Goal: Task Accomplishment & Management: Manage account settings

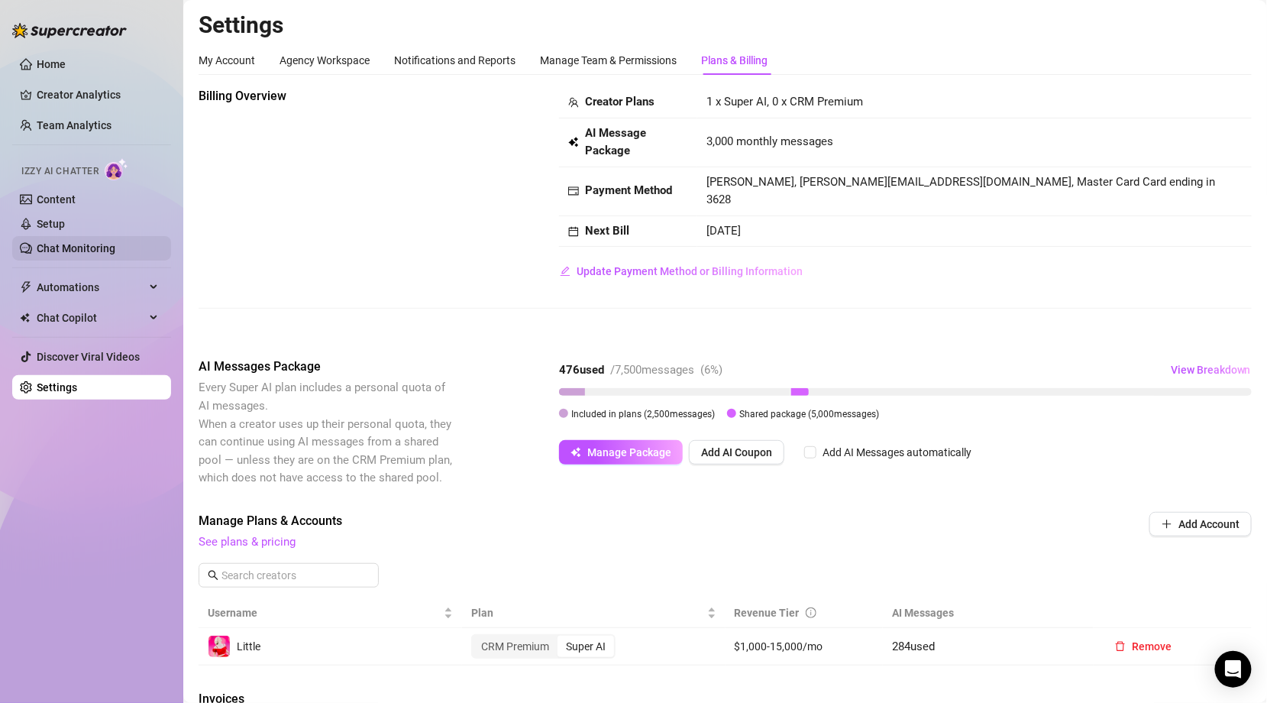
click at [68, 242] on link "Chat Monitoring" at bounding box center [76, 248] width 79 height 12
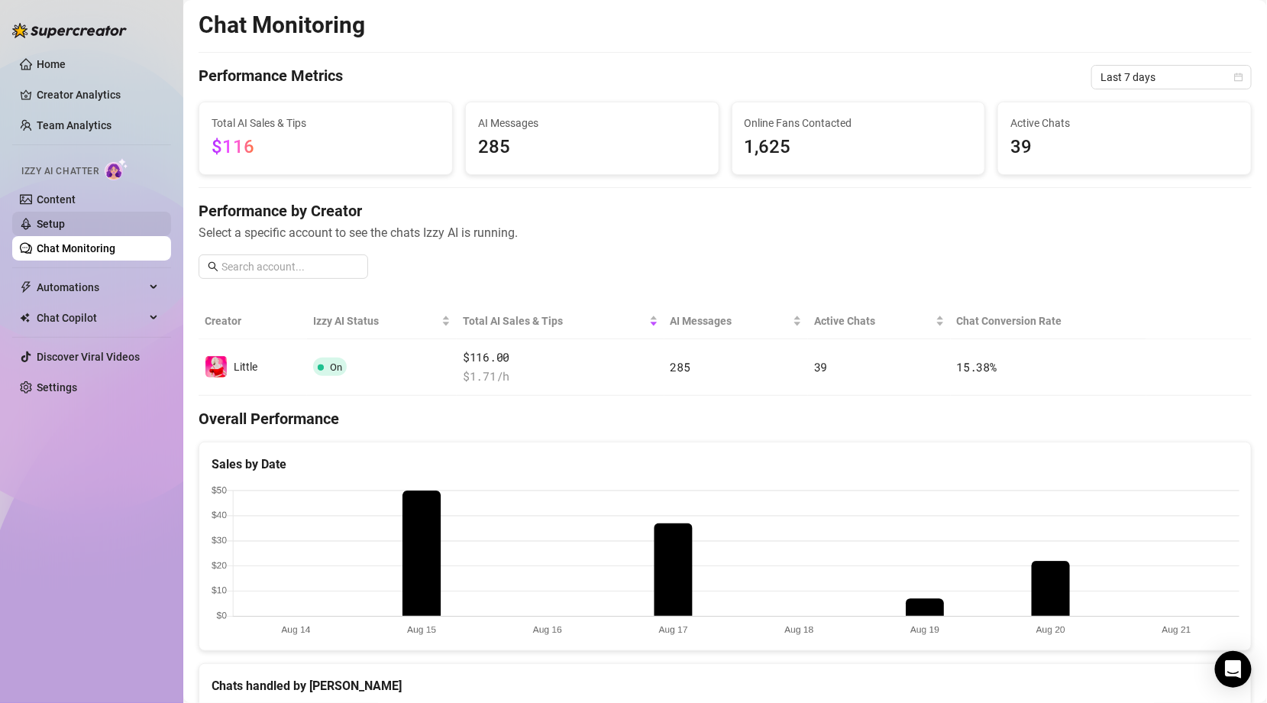
click at [54, 224] on link "Setup" at bounding box center [51, 224] width 28 height 12
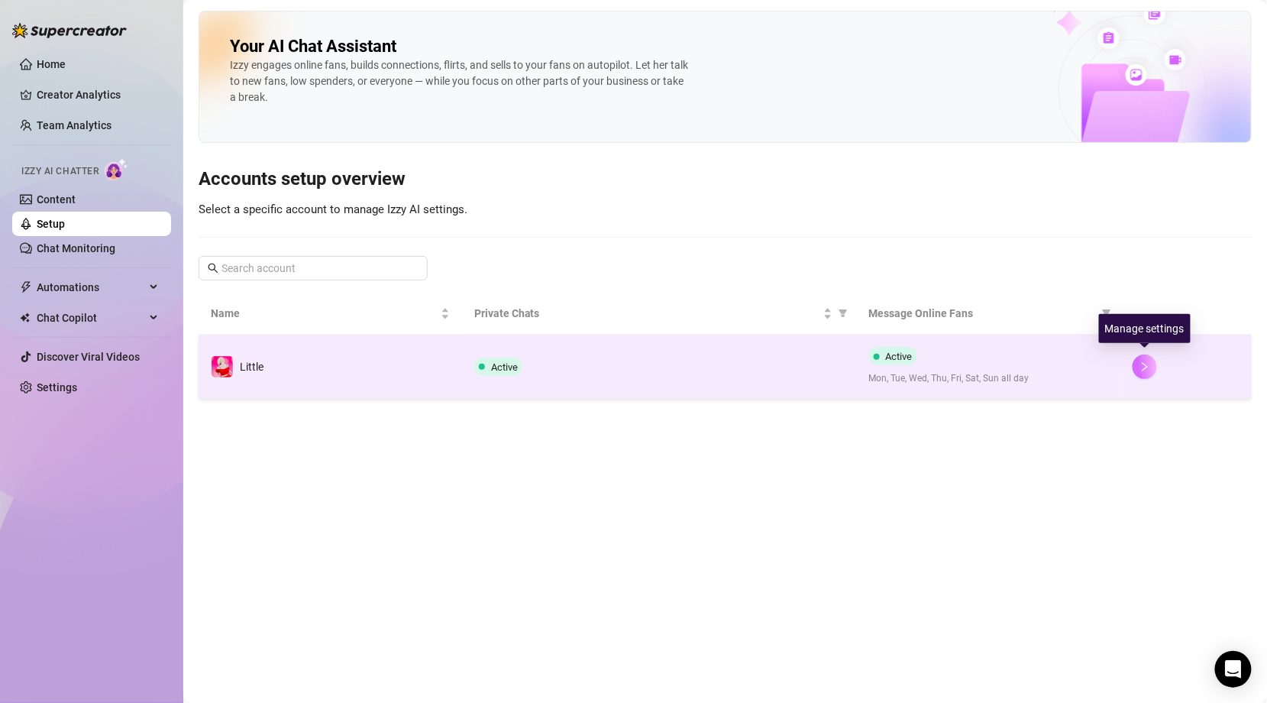
click at [1148, 361] on icon "right" at bounding box center [1144, 366] width 11 height 11
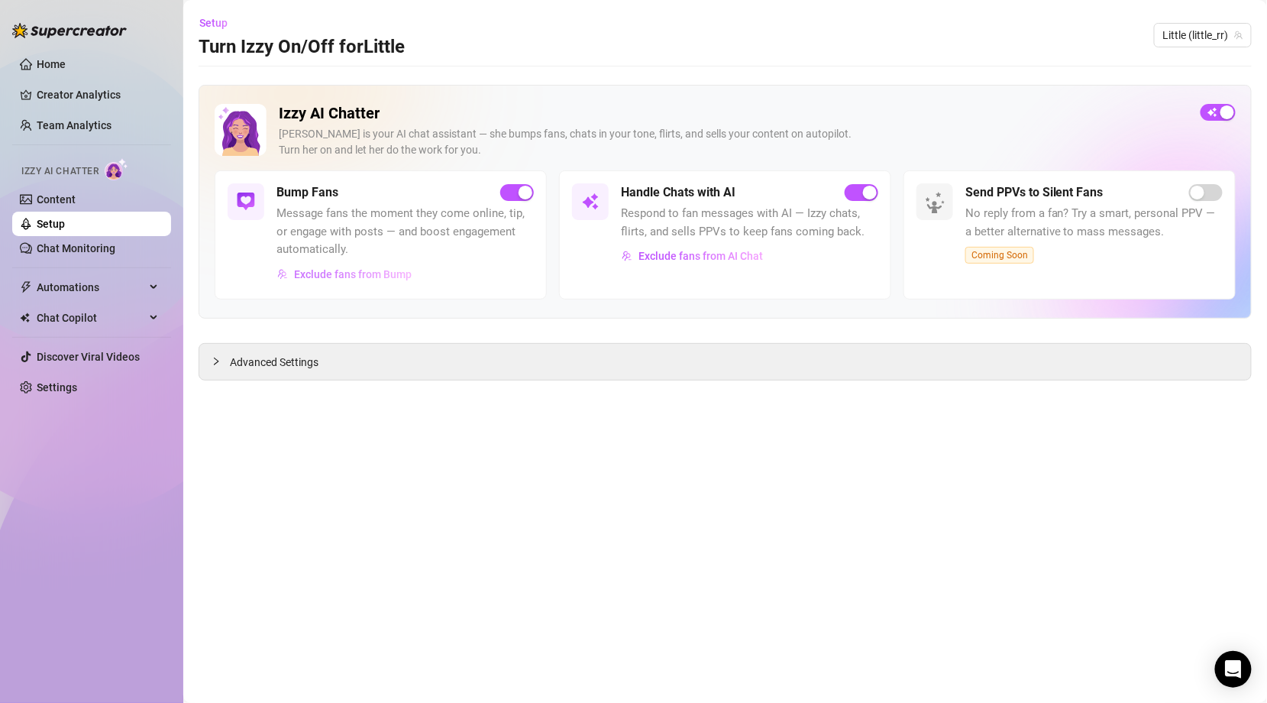
click at [367, 273] on span "Exclude fans from Bump" at bounding box center [353, 274] width 118 height 12
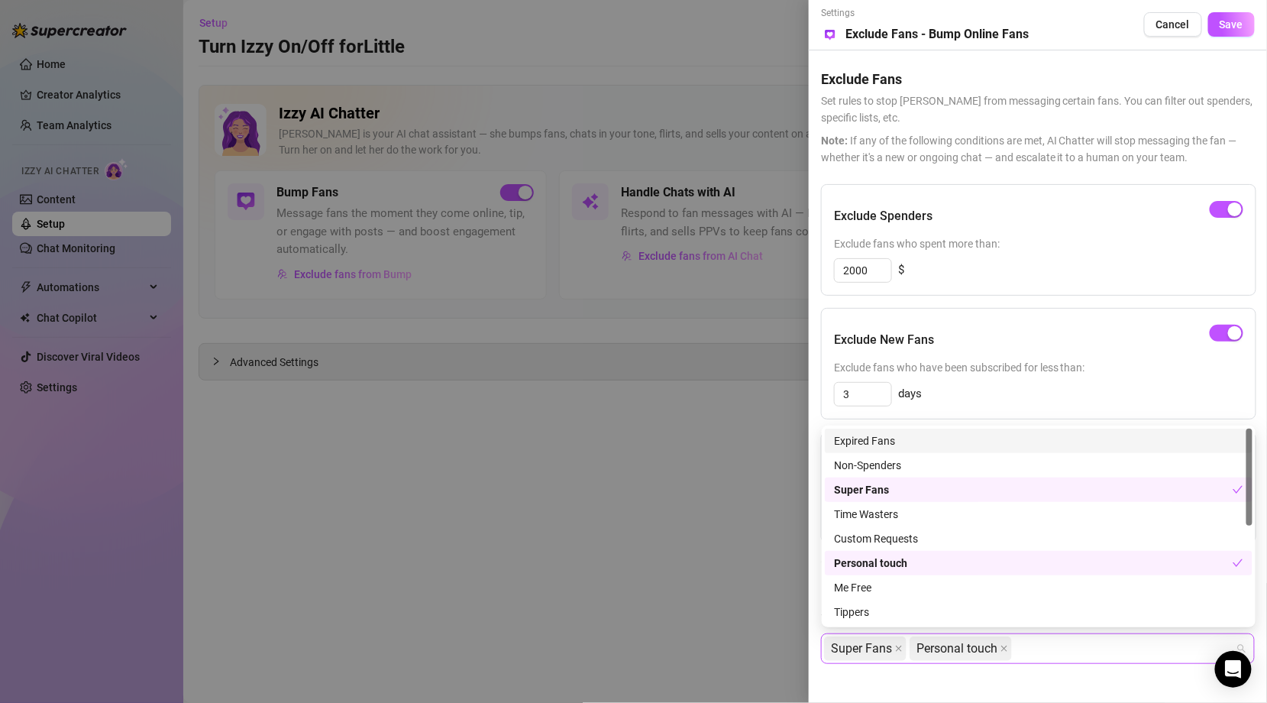
click at [1077, 645] on div "Super Fans Personal touch" at bounding box center [1030, 648] width 412 height 27
click at [887, 516] on div "Time Wasters" at bounding box center [1038, 514] width 409 height 17
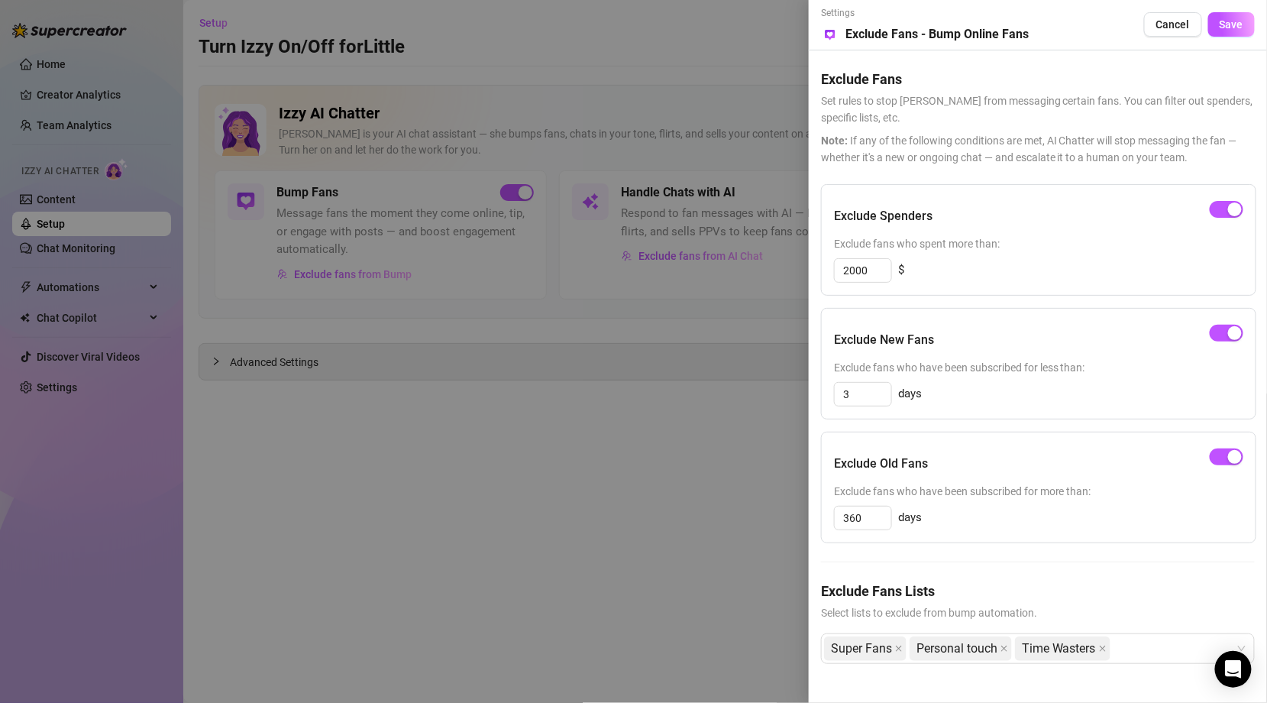
click at [729, 564] on div at bounding box center [633, 351] width 1267 height 703
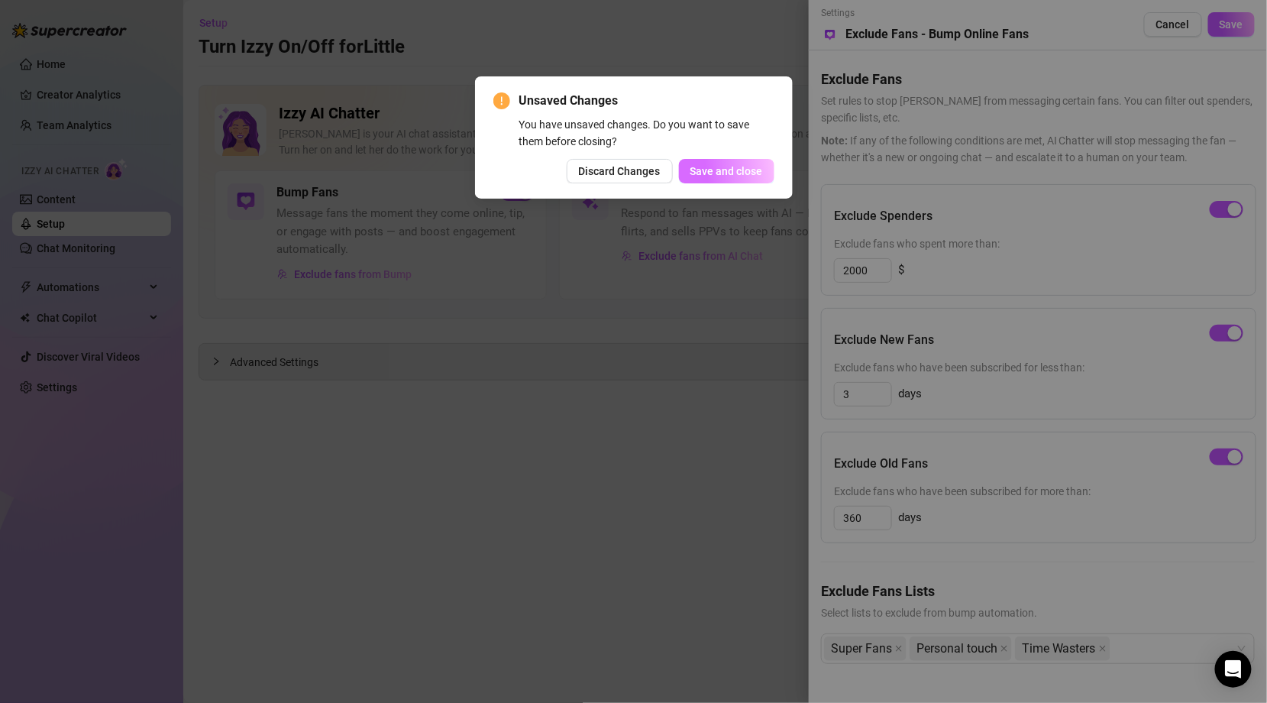
click at [729, 174] on span "Save and close" at bounding box center [726, 171] width 73 height 12
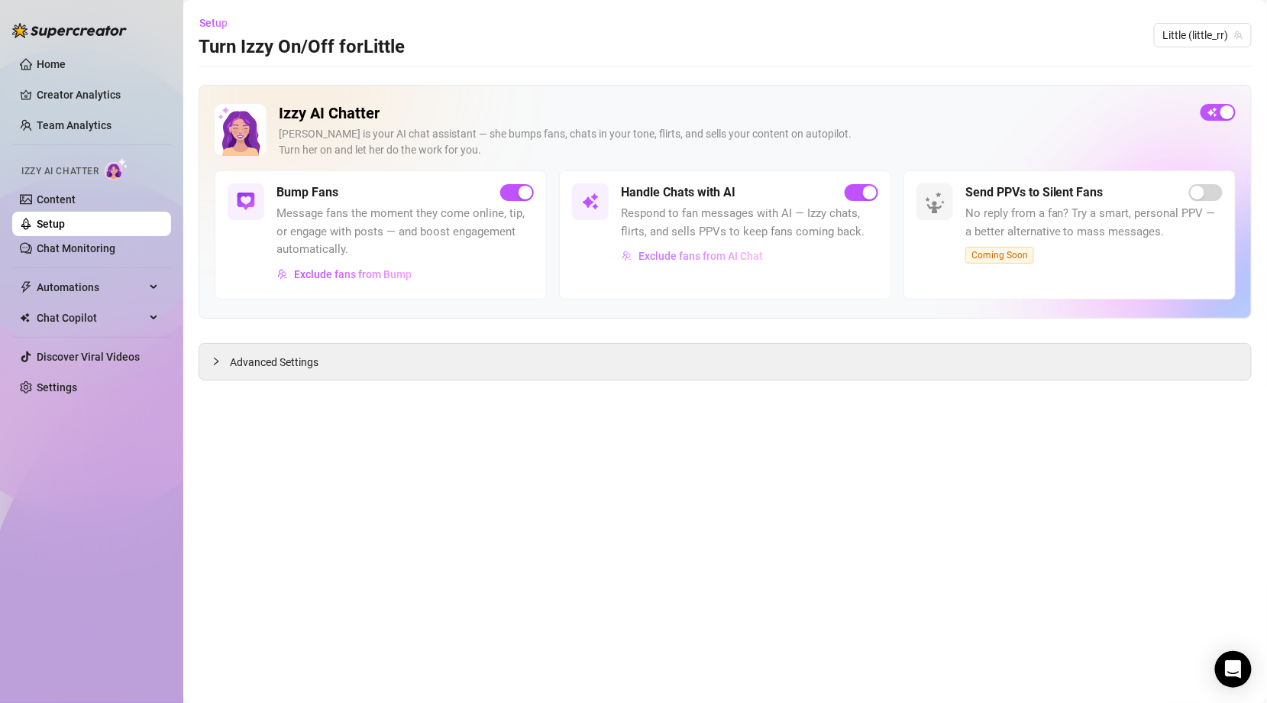
click at [689, 255] on span "Exclude fans from AI Chat" at bounding box center [700, 256] width 124 height 12
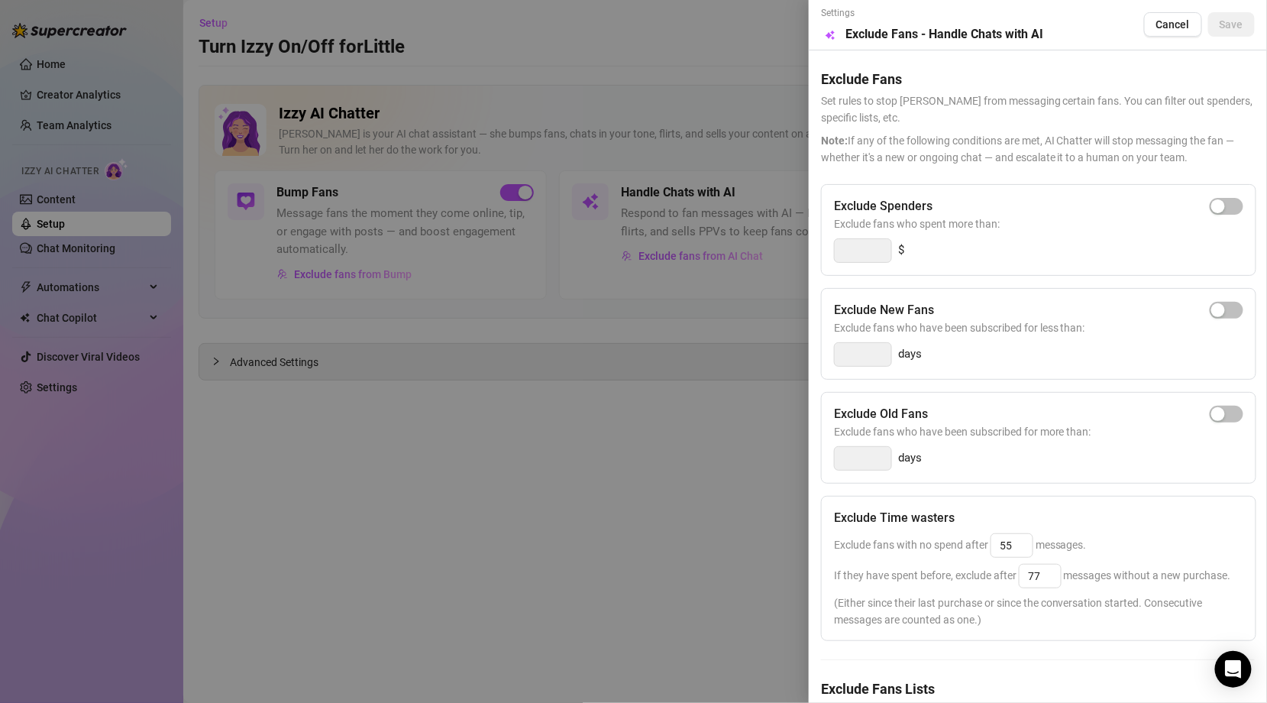
click at [519, 486] on div at bounding box center [633, 351] width 1267 height 703
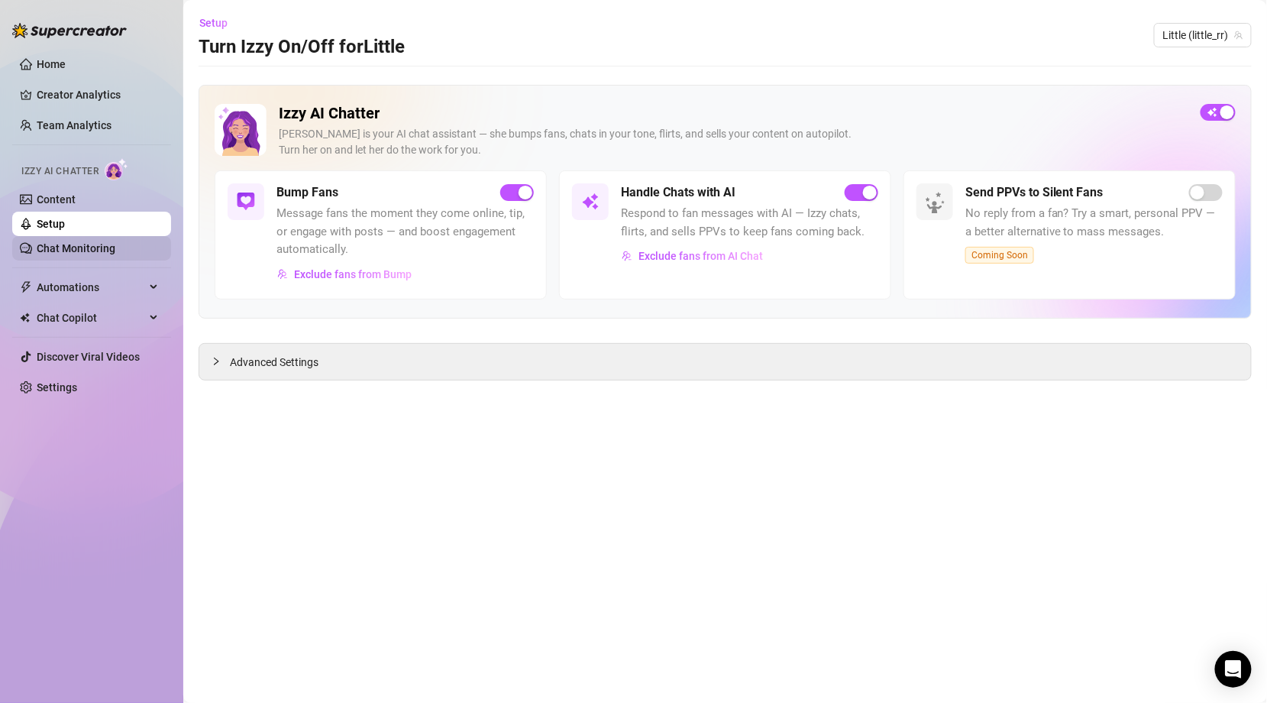
click at [74, 254] on link "Chat Monitoring" at bounding box center [76, 248] width 79 height 12
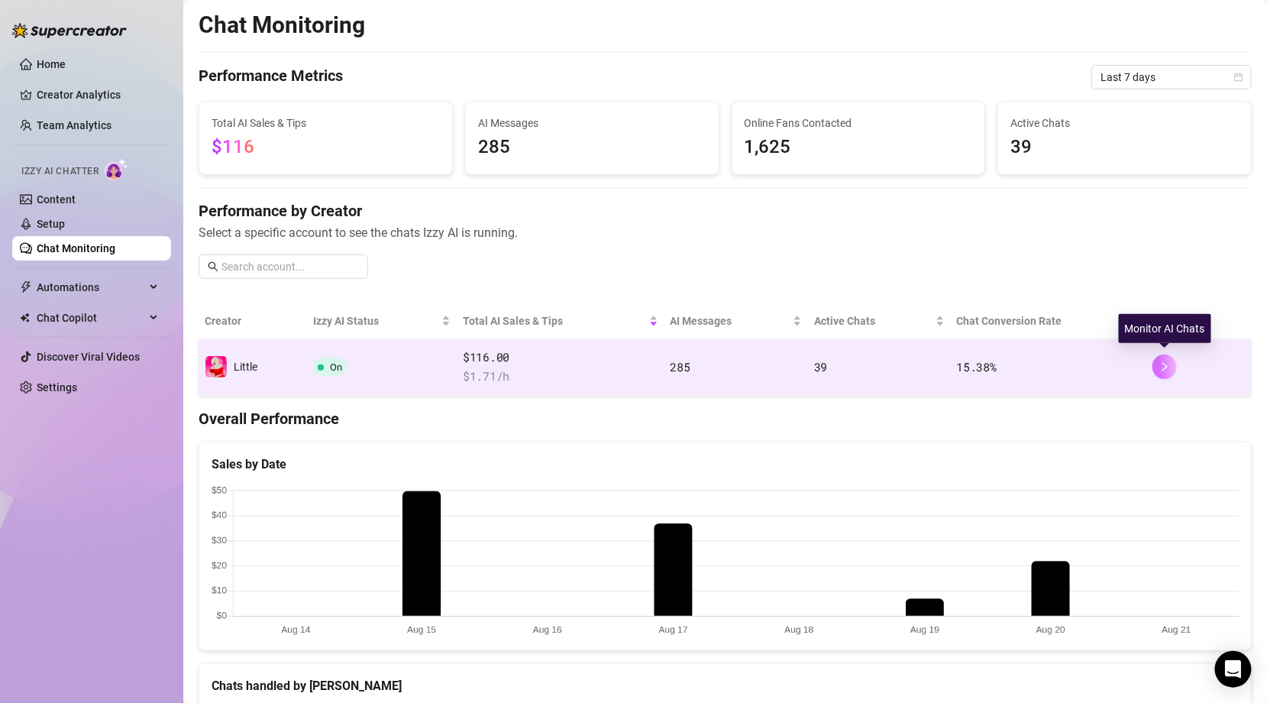
click at [1163, 367] on icon "right" at bounding box center [1164, 366] width 11 height 11
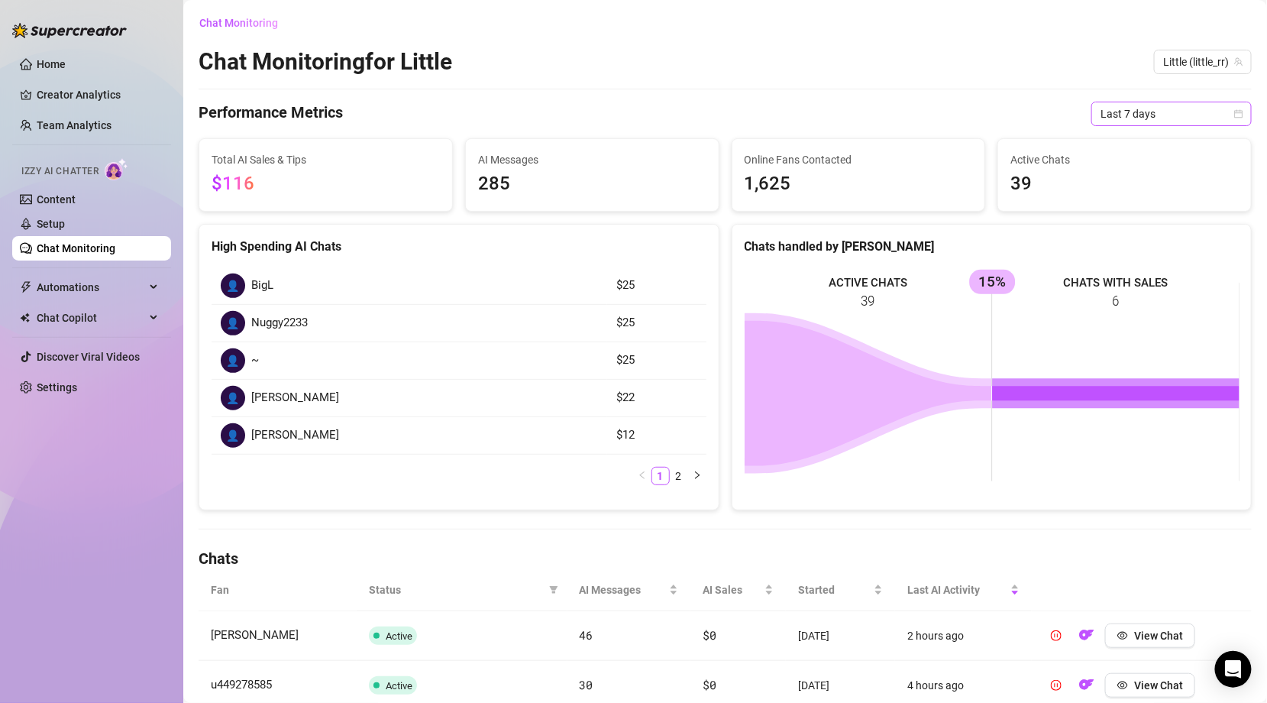
click at [1236, 115] on icon "calendar" at bounding box center [1238, 113] width 9 height 9
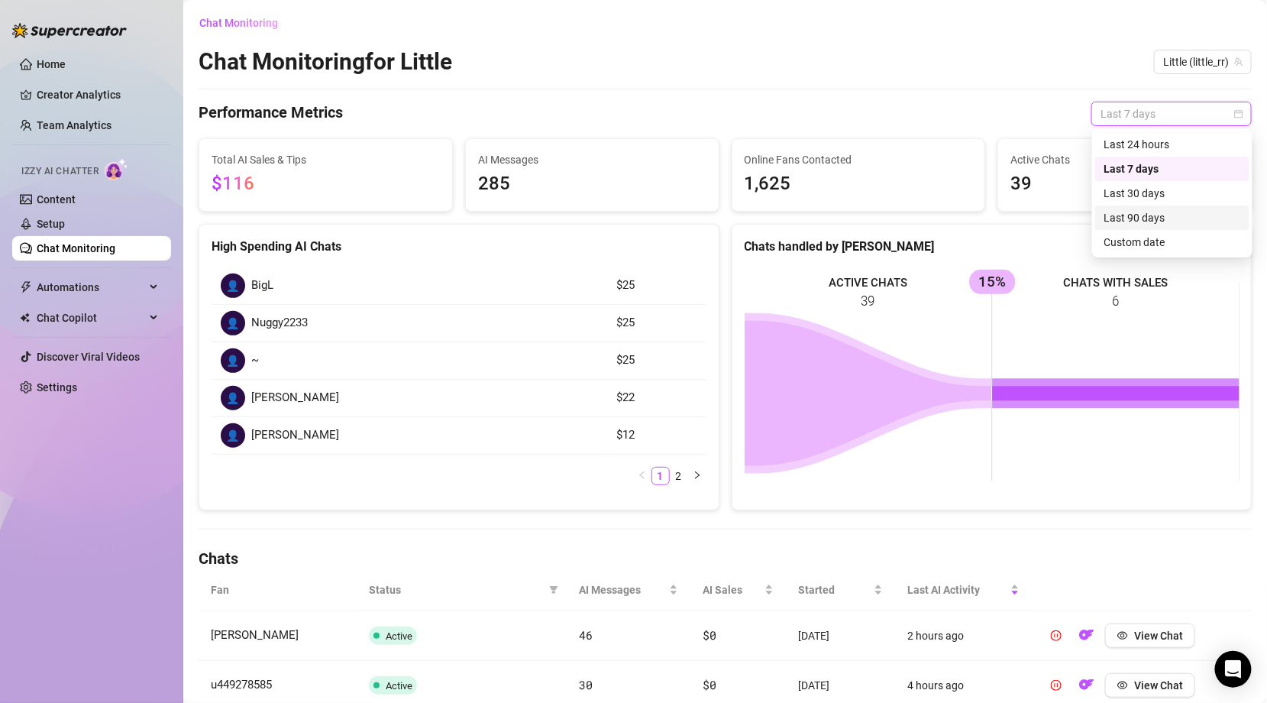
click at [1143, 215] on div "Last 90 days" at bounding box center [1172, 217] width 136 height 17
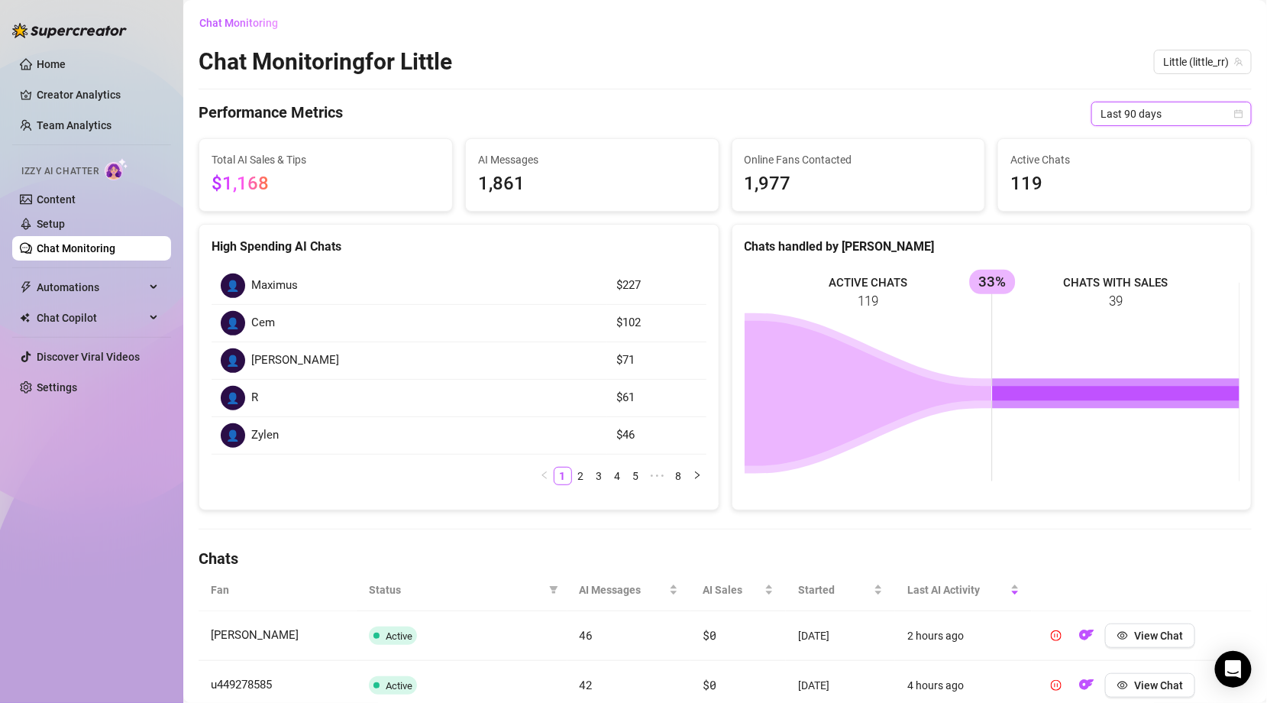
click at [1237, 112] on icon "calendar" at bounding box center [1238, 113] width 9 height 9
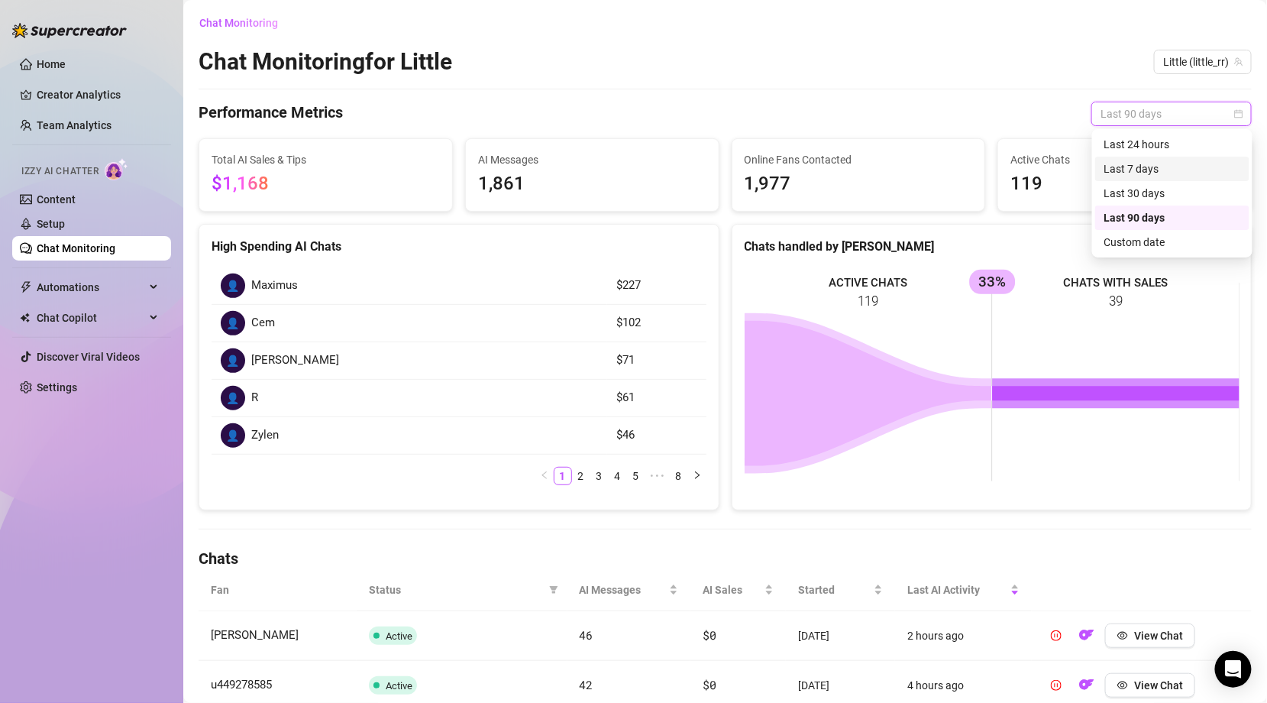
click at [1155, 163] on div "Last 7 days" at bounding box center [1172, 168] width 136 height 17
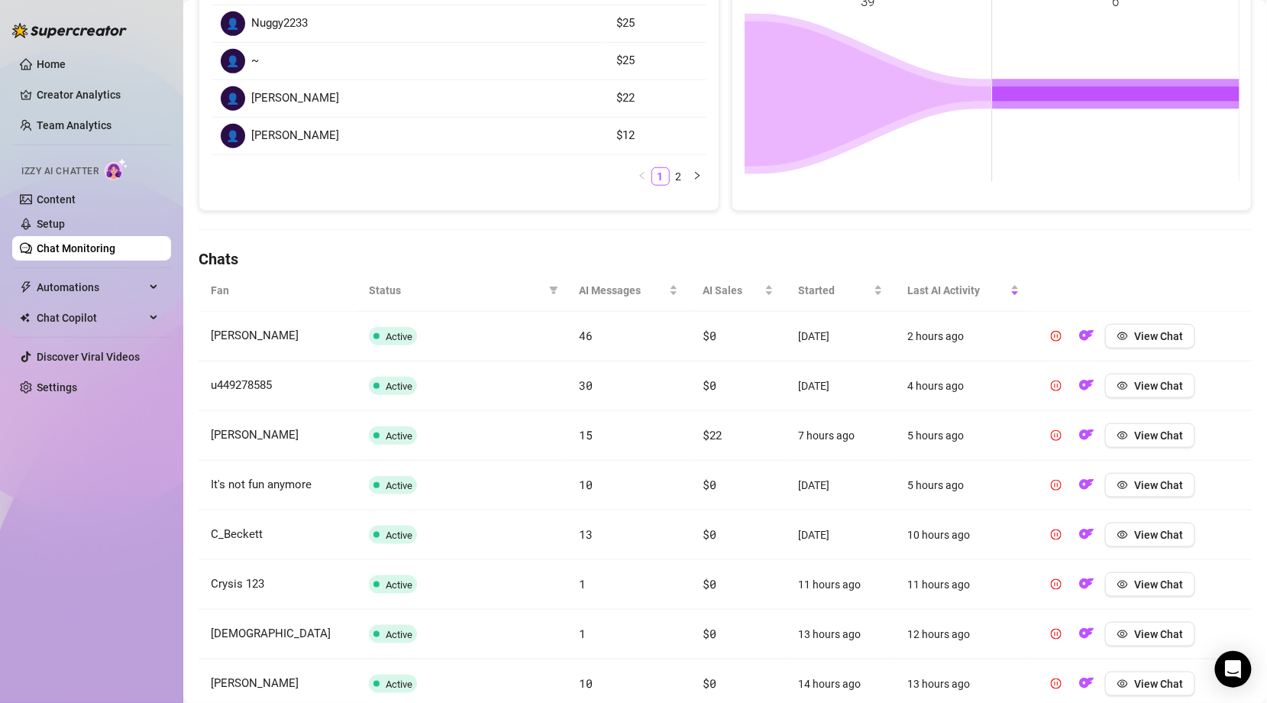
scroll to position [493, 0]
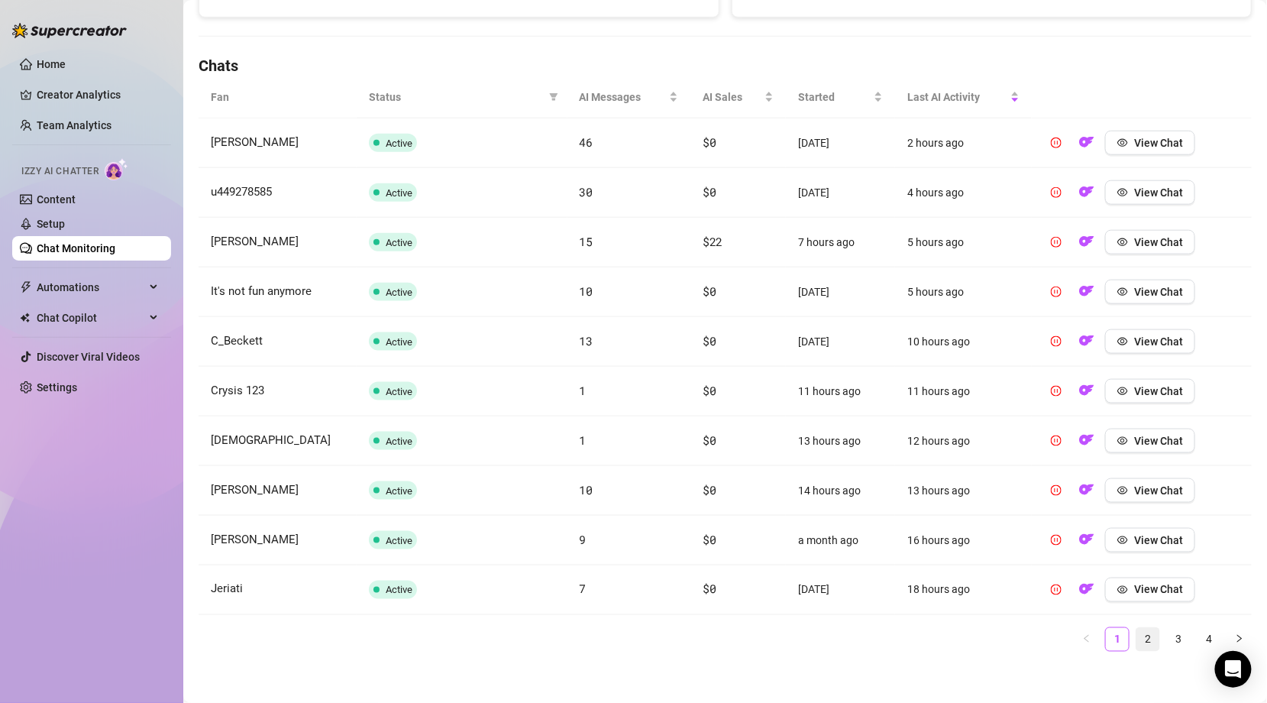
click at [1143, 629] on link "2" at bounding box center [1147, 639] width 23 height 23
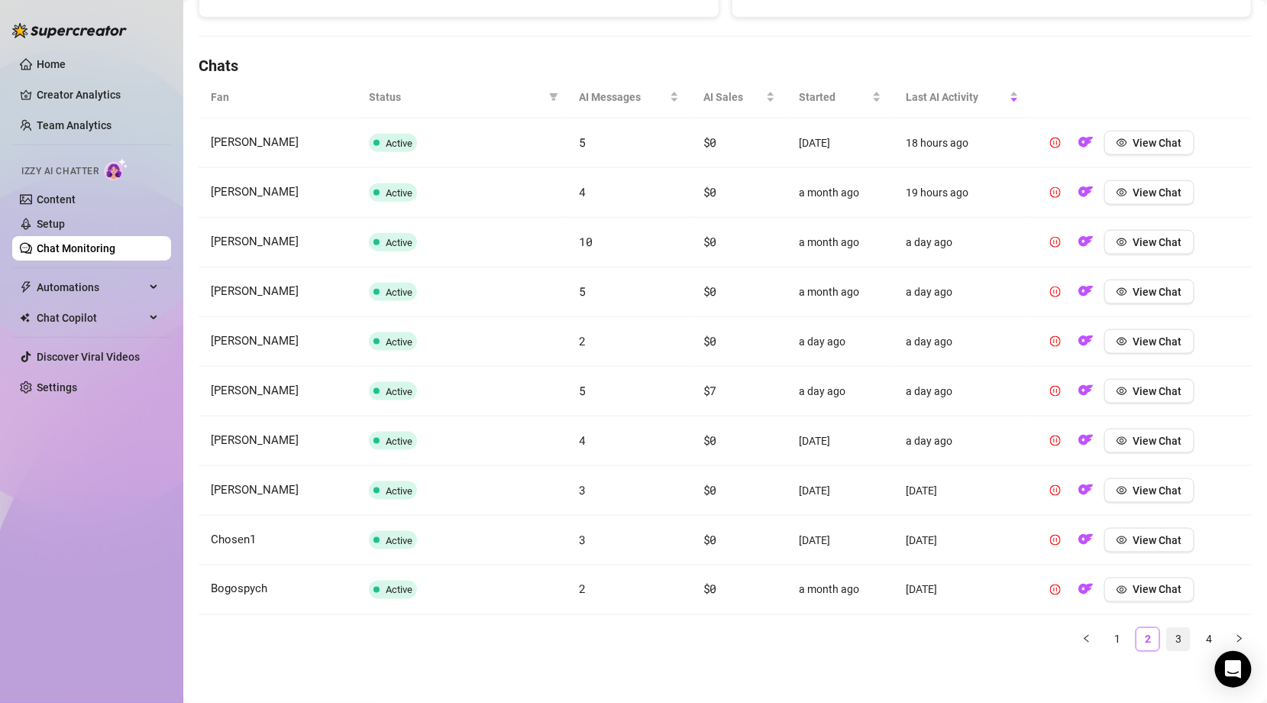
click at [1177, 634] on link "3" at bounding box center [1178, 639] width 23 height 23
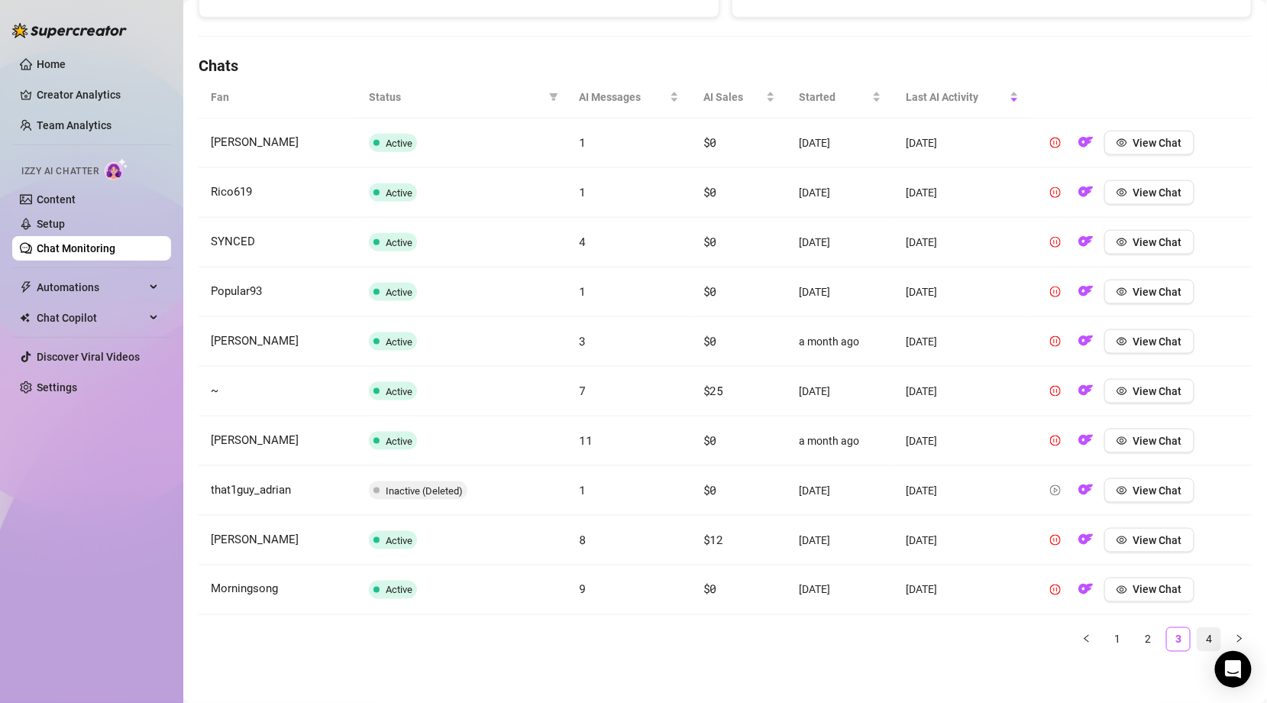
click at [1207, 632] on link "4" at bounding box center [1208, 639] width 23 height 23
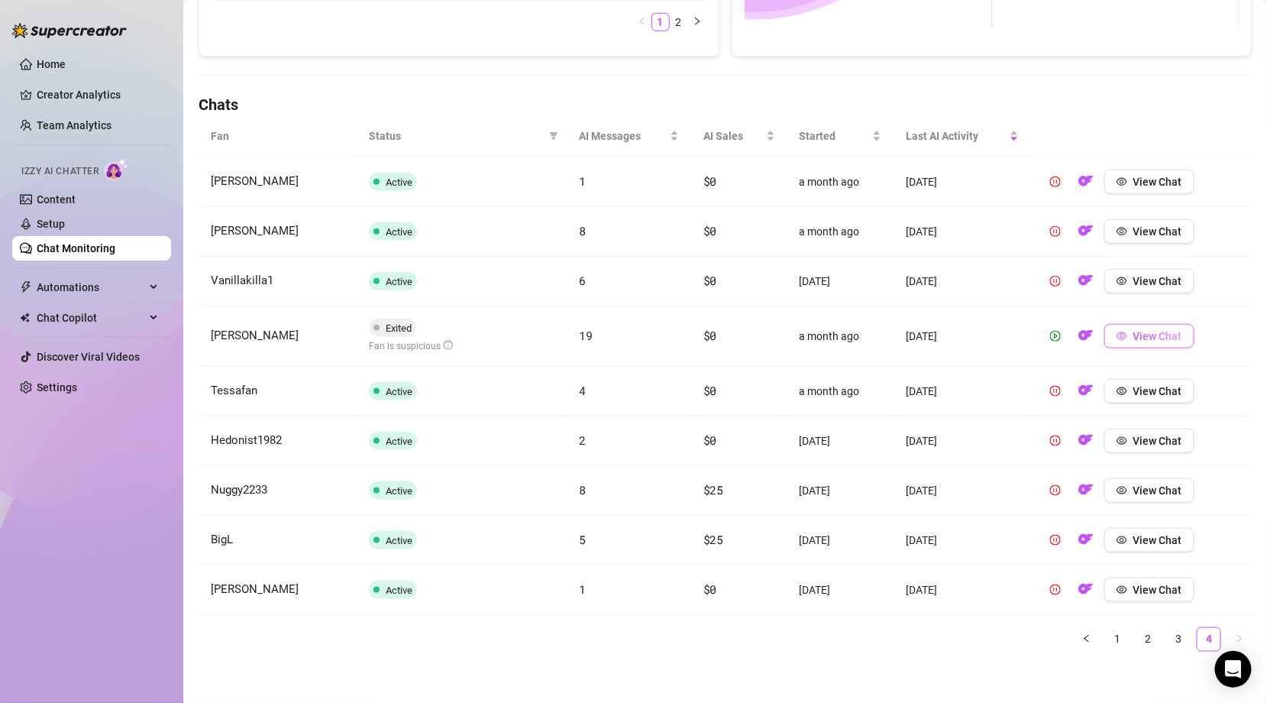
click at [1172, 333] on span "View Chat" at bounding box center [1157, 336] width 49 height 12
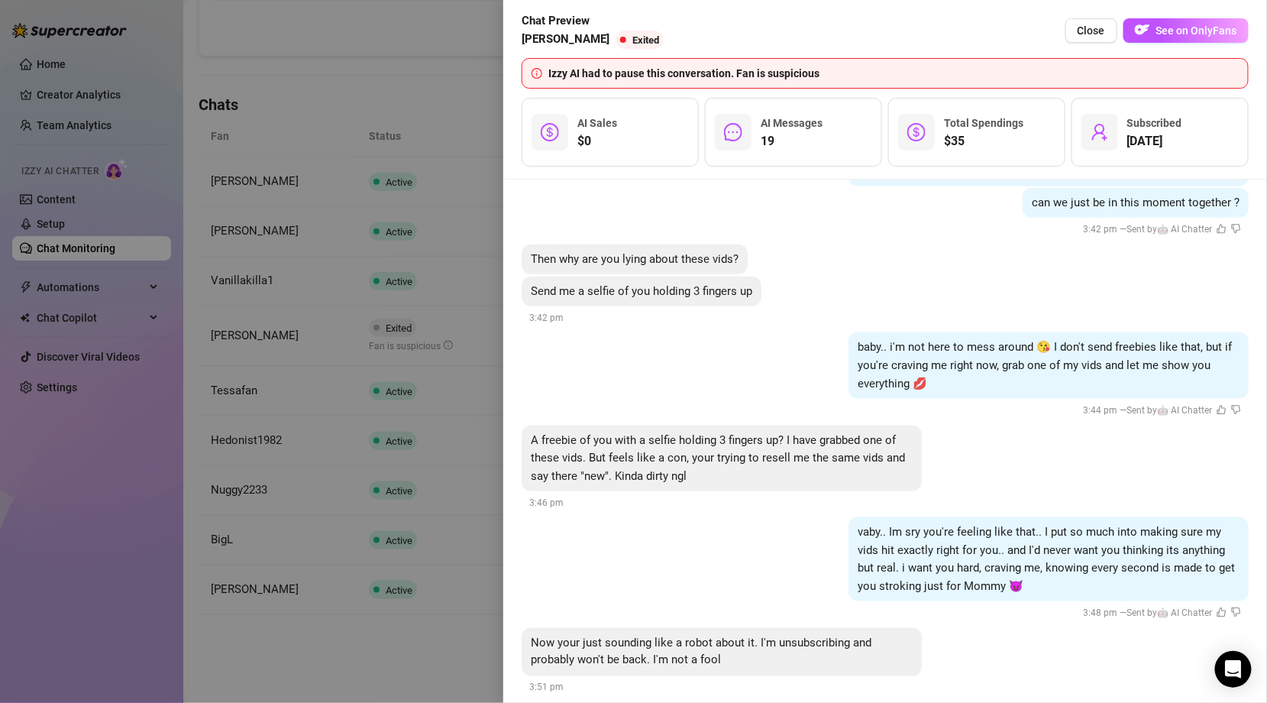
scroll to position [2713, 0]
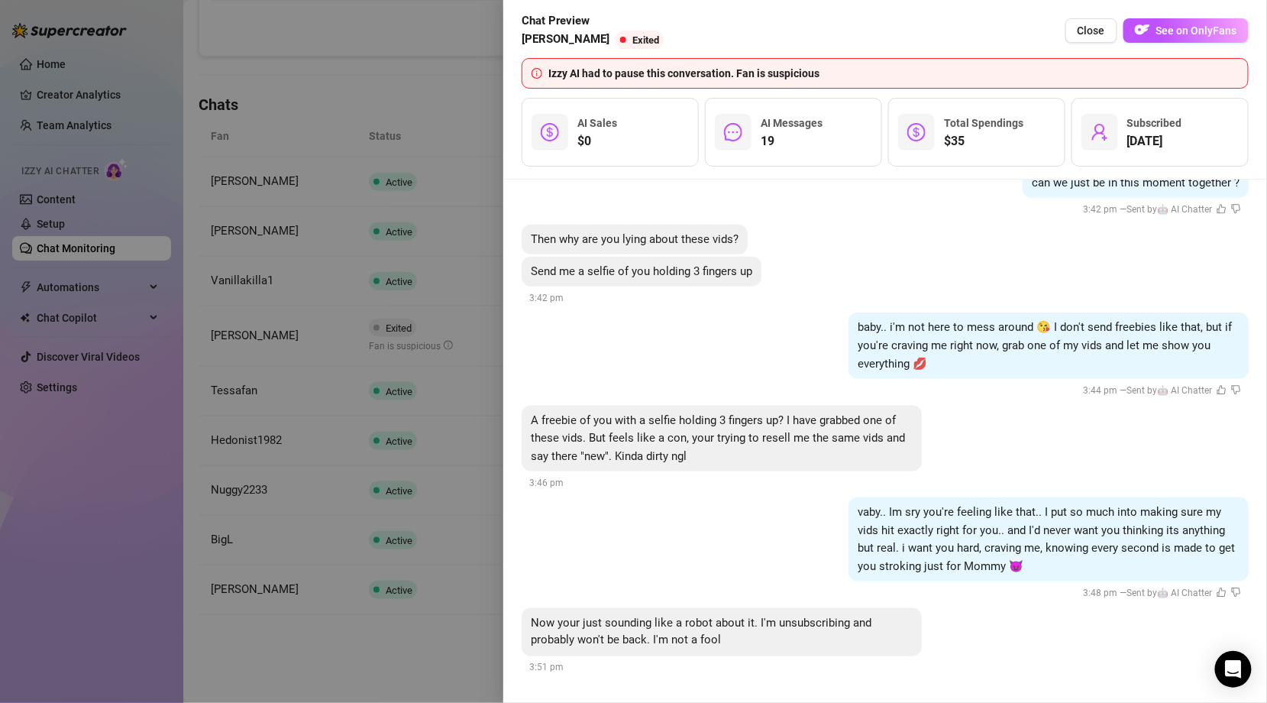
click at [441, 648] on div at bounding box center [633, 351] width 1267 height 703
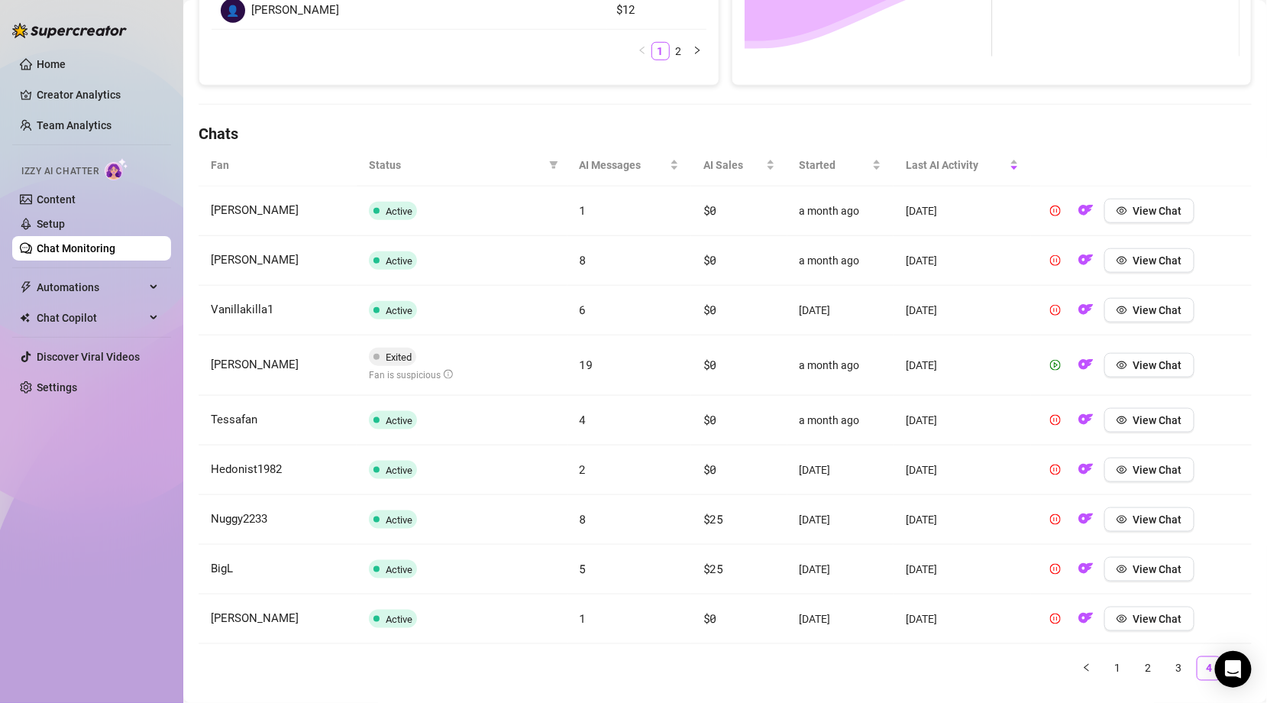
scroll to position [454, 0]
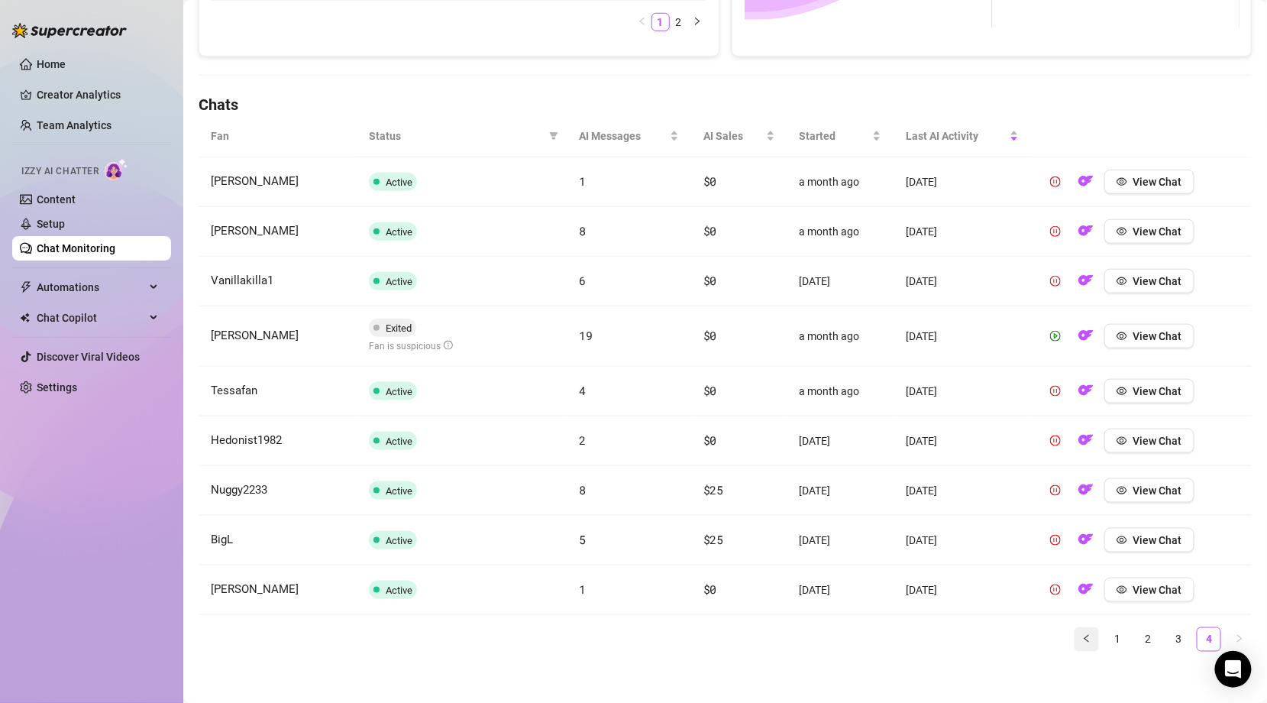
click at [1088, 636] on icon "left" at bounding box center [1086, 638] width 9 height 9
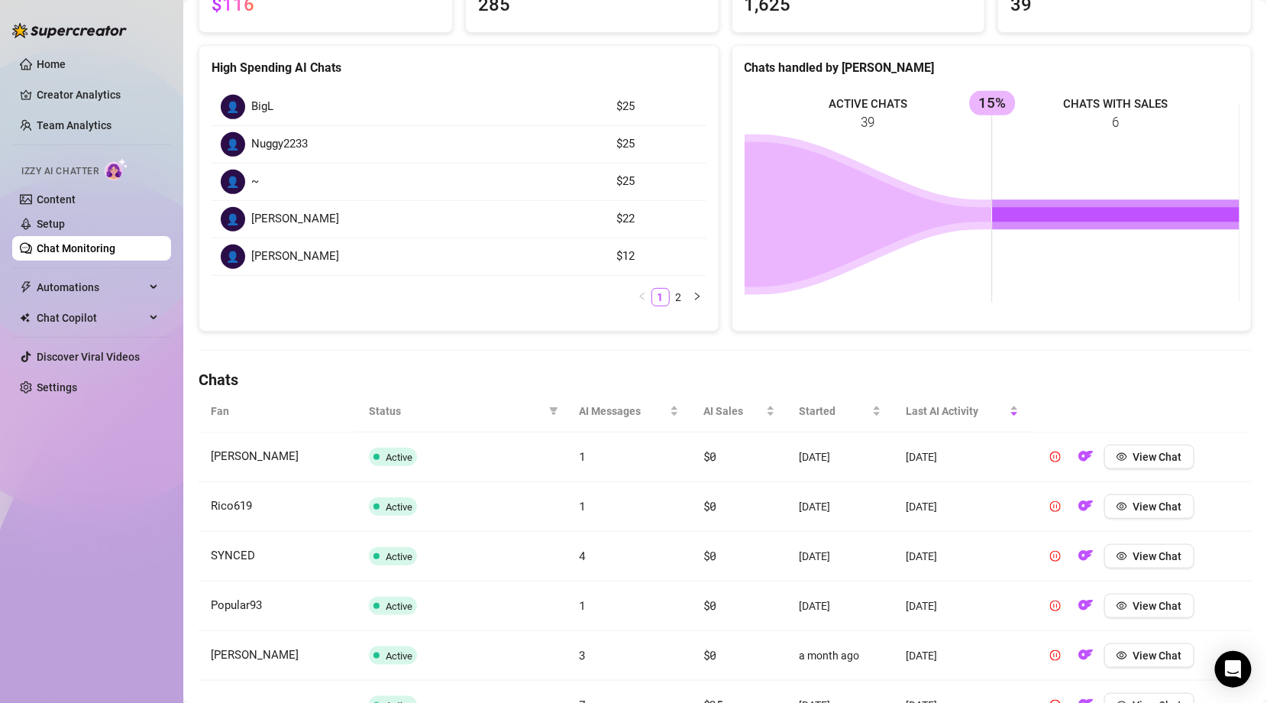
scroll to position [0, 0]
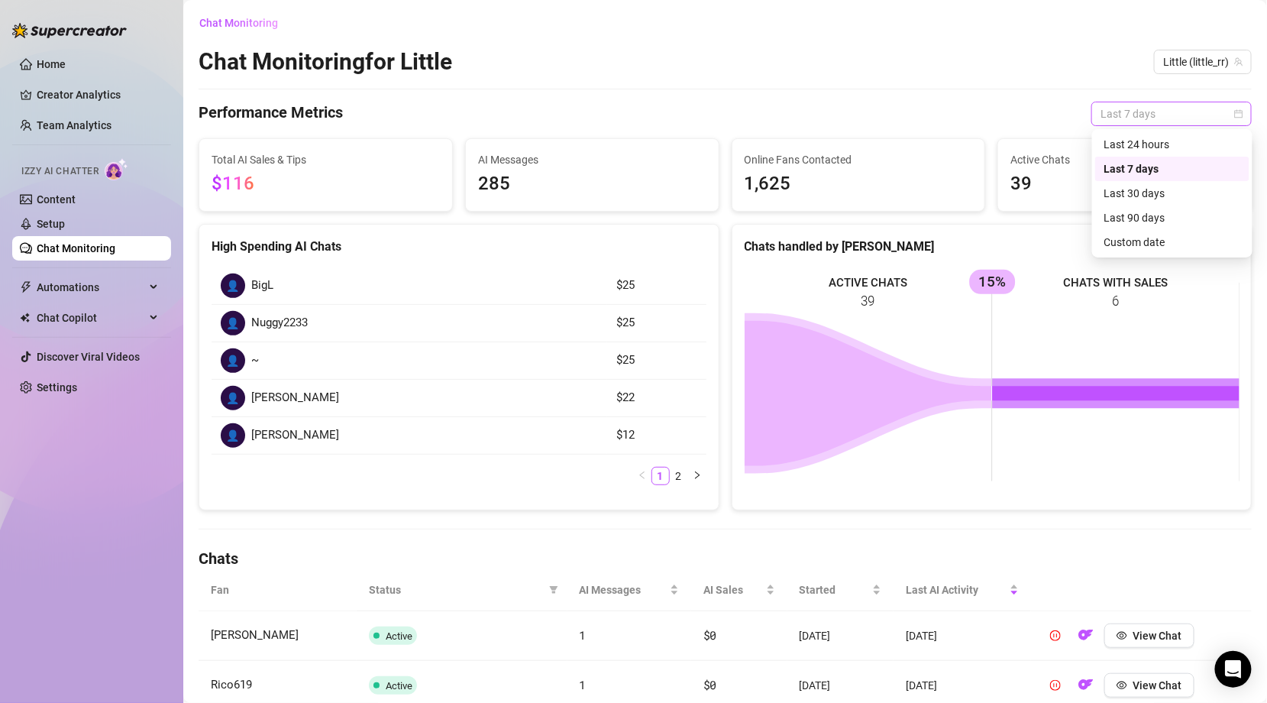
click at [1233, 118] on span "Last 7 days" at bounding box center [1172, 113] width 142 height 23
click at [1155, 192] on div "Last 30 days" at bounding box center [1172, 193] width 136 height 17
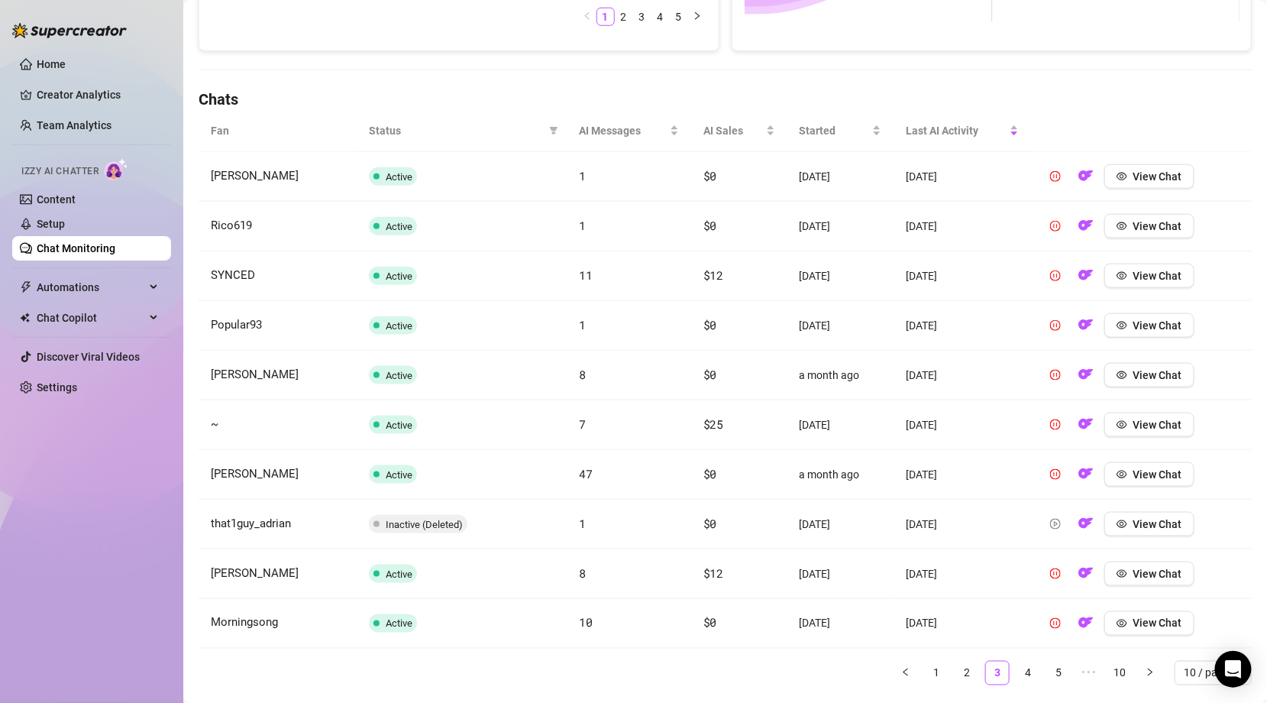
scroll to position [493, 0]
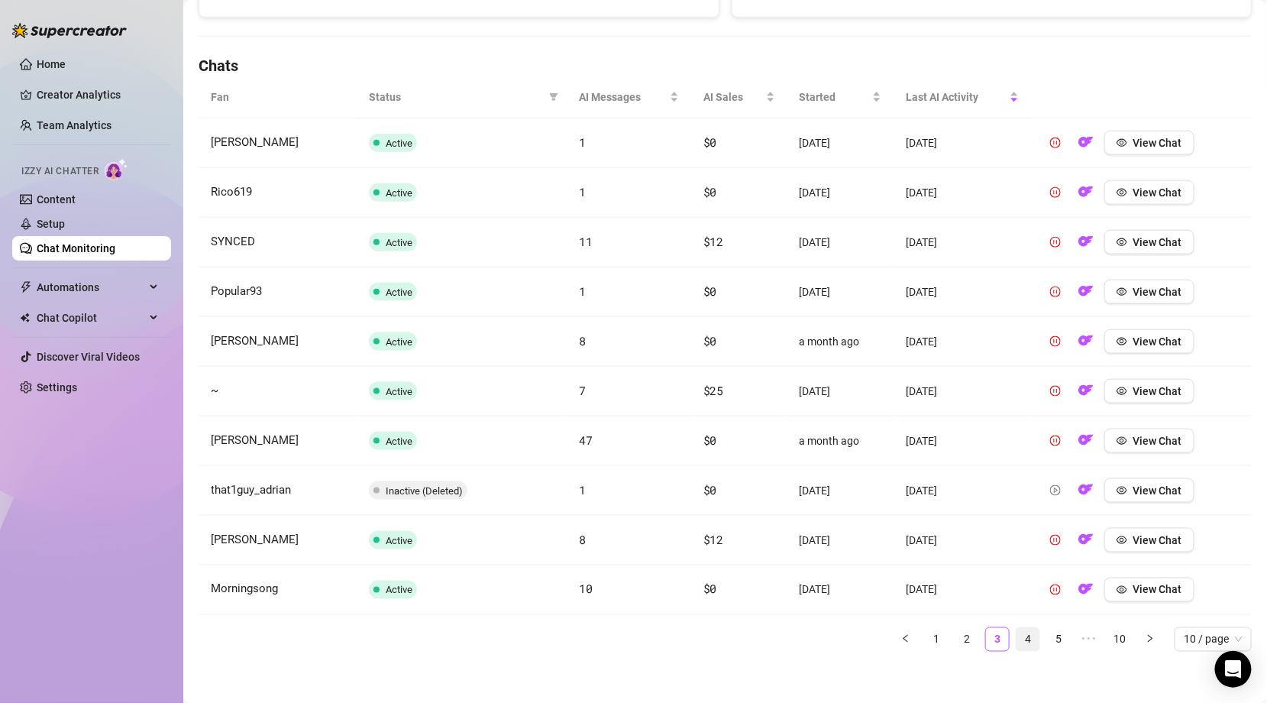
click at [1025, 634] on link "4" at bounding box center [1027, 639] width 23 height 23
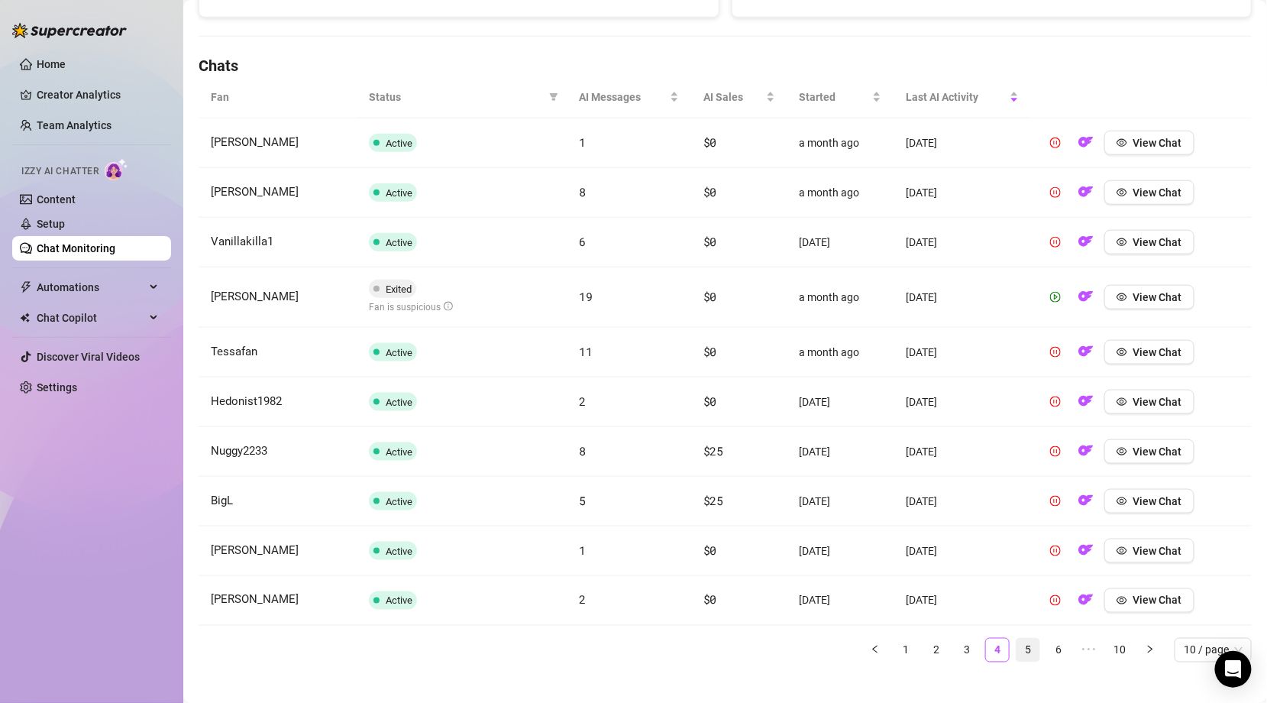
click at [1036, 644] on link "5" at bounding box center [1027, 649] width 23 height 23
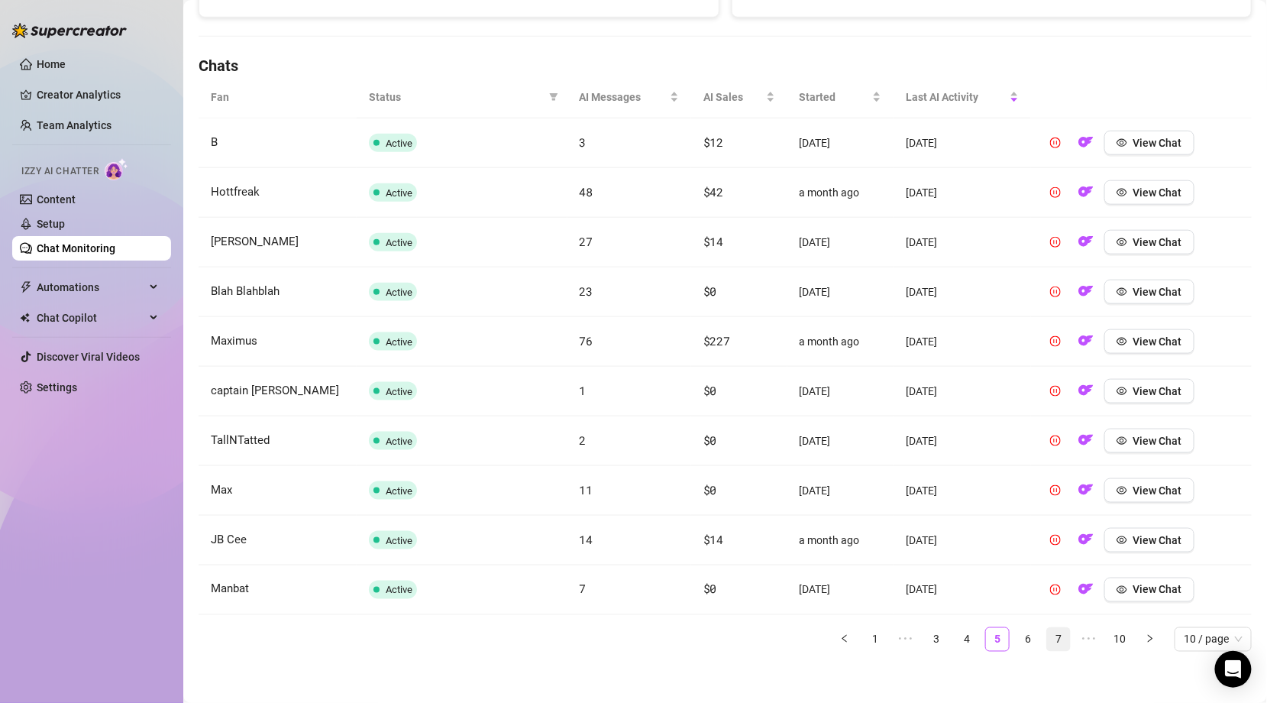
click at [1052, 635] on link "7" at bounding box center [1058, 639] width 23 height 23
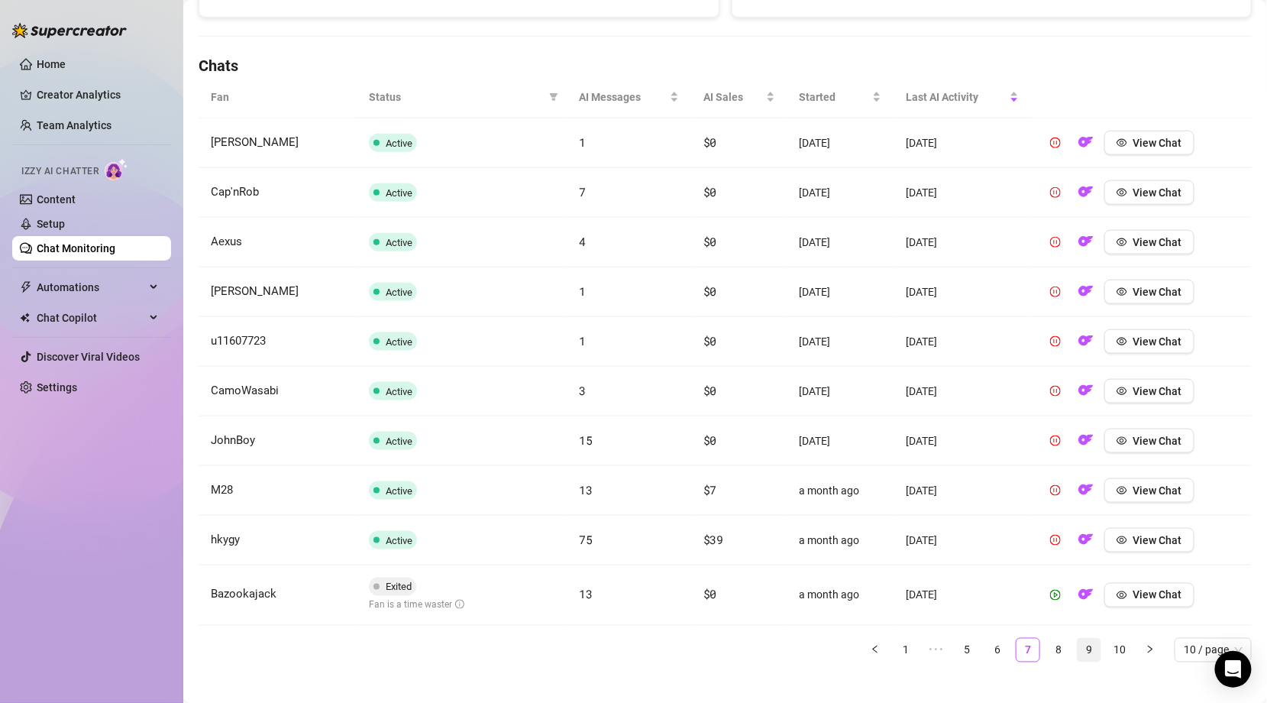
click at [1085, 644] on link "9" at bounding box center [1089, 649] width 23 height 23
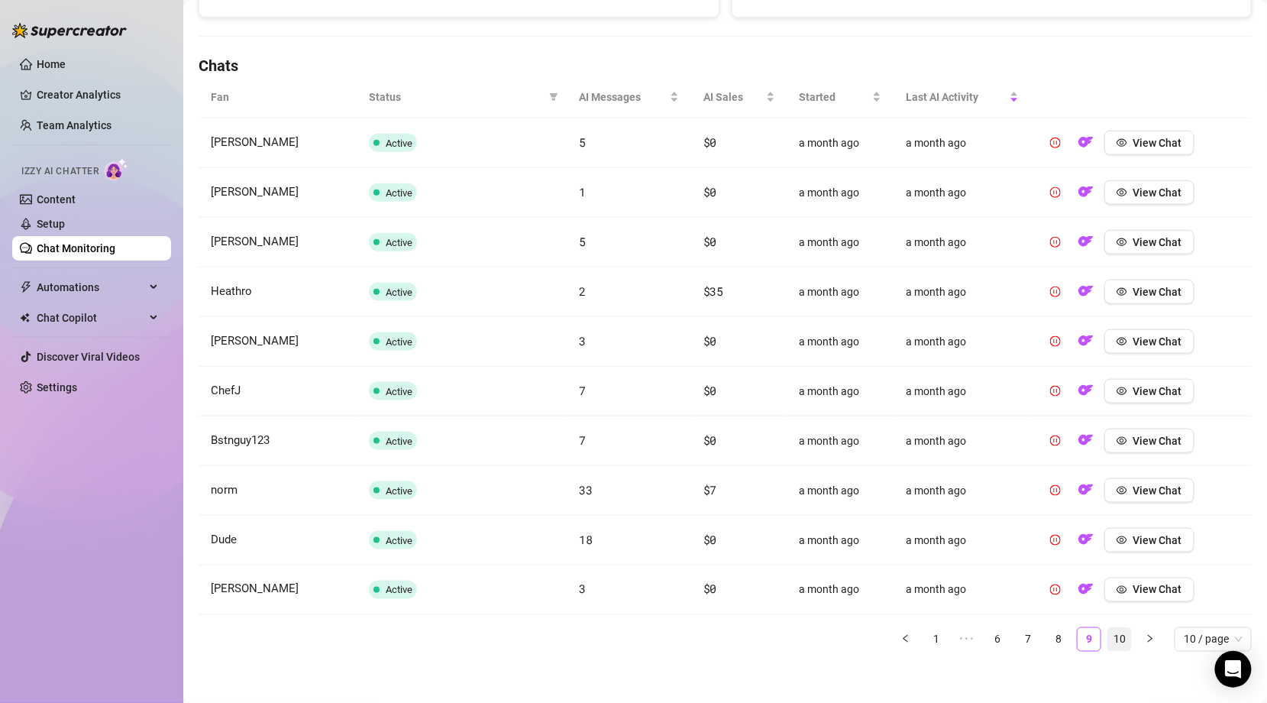
click at [1118, 637] on link "10" at bounding box center [1119, 639] width 23 height 23
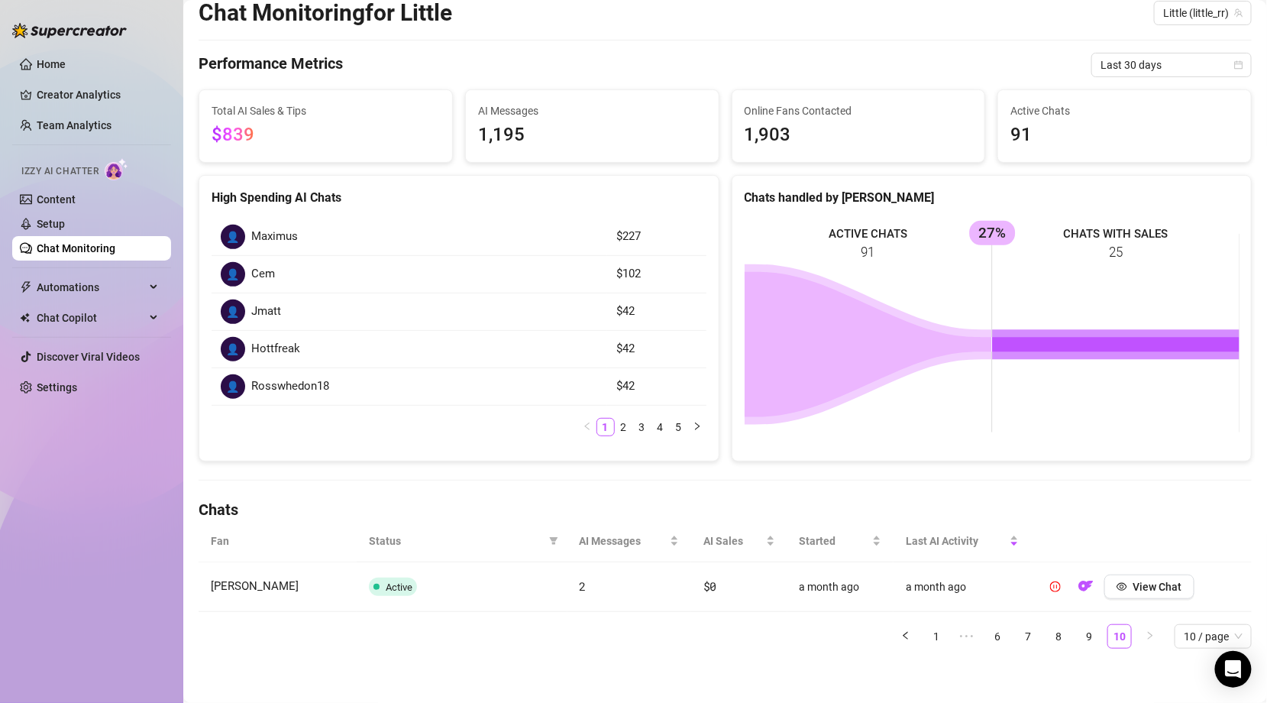
scroll to position [0, 0]
